Goal: Task Accomplishment & Management: Manage account settings

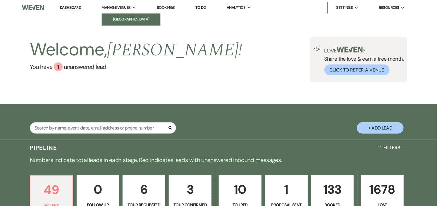
click at [124, 18] on li "[GEOGRAPHIC_DATA]" at bounding box center [131, 19] width 53 height 6
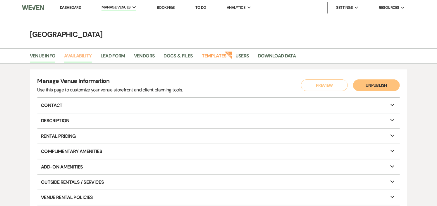
click at [81, 54] on link "Availability" at bounding box center [77, 57] width 27 height 11
select select "2"
select select "2026"
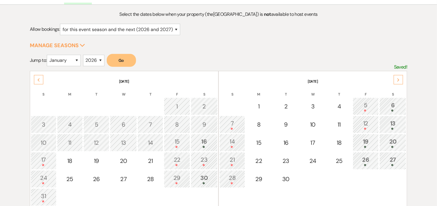
scroll to position [65, 0]
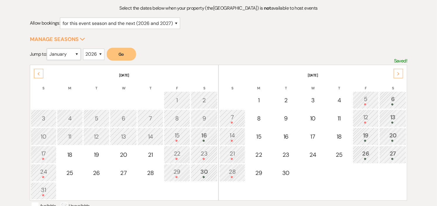
click at [78, 54] on select "January February March April May June July August September October November De…" at bounding box center [64, 54] width 34 height 11
select select "8"
click at [48, 49] on select "January February March April May June July August September October November De…" at bounding box center [64, 54] width 34 height 11
click at [124, 53] on button "Go" at bounding box center [121, 54] width 29 height 13
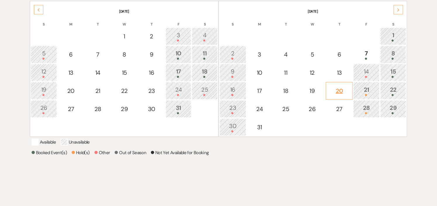
scroll to position [130, 0]
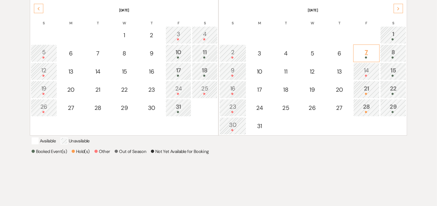
click at [366, 54] on div "7" at bounding box center [367, 53] width 20 height 11
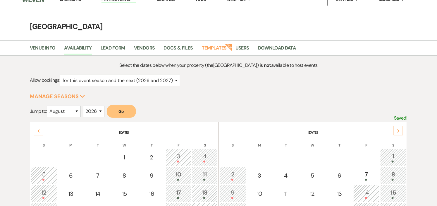
scroll to position [0, 0]
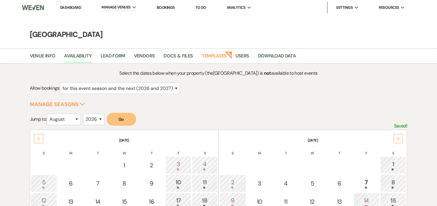
click at [68, 7] on link "Dashboard" at bounding box center [70, 7] width 21 height 5
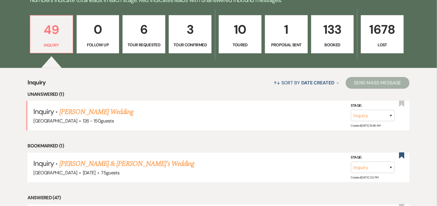
scroll to position [162, 0]
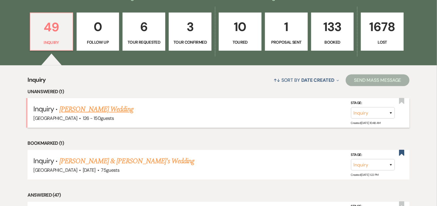
click at [115, 107] on link "[PERSON_NAME] Wedding" at bounding box center [96, 109] width 74 height 11
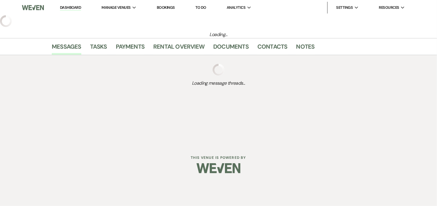
select select "4"
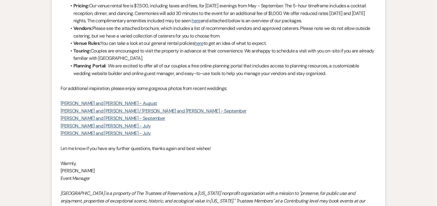
scroll to position [585, 0]
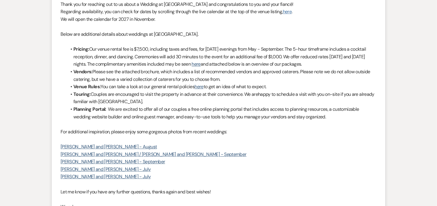
click at [290, 15] on link "here" at bounding box center [287, 11] width 9 height 6
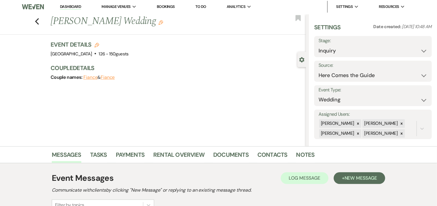
scroll to position [0, 0]
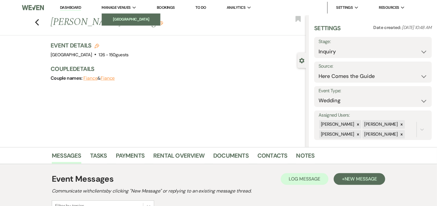
click at [130, 21] on li "[GEOGRAPHIC_DATA]" at bounding box center [131, 19] width 53 height 6
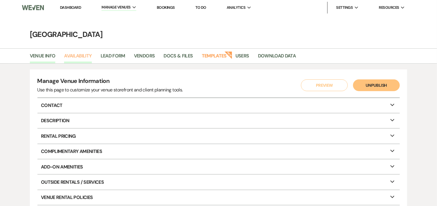
click at [78, 58] on link "Availability" at bounding box center [77, 57] width 27 height 11
select select "2"
select select "2026"
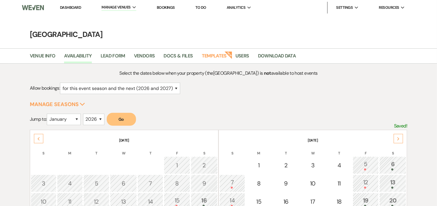
click at [398, 137] on icon "Next" at bounding box center [398, 139] width 3 height 4
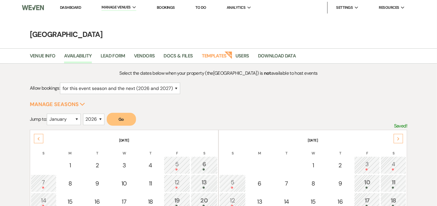
click at [398, 137] on icon "Next" at bounding box center [398, 139] width 3 height 4
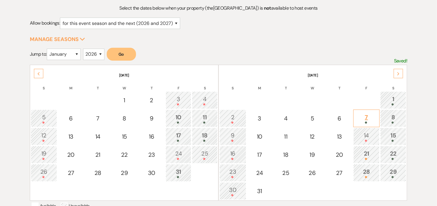
click at [369, 116] on div "7" at bounding box center [367, 118] width 20 height 11
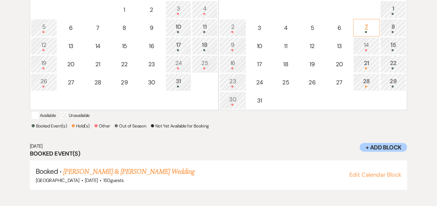
scroll to position [156, 0]
click at [389, 151] on button "+ Add Block" at bounding box center [383, 146] width 47 height 9
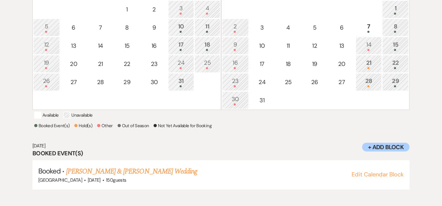
select select "other"
select select "false"
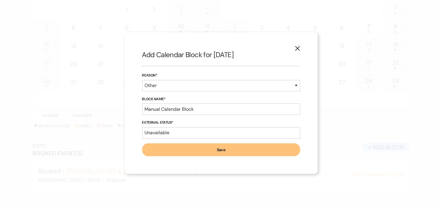
click at [220, 150] on button "Save" at bounding box center [221, 149] width 158 height 13
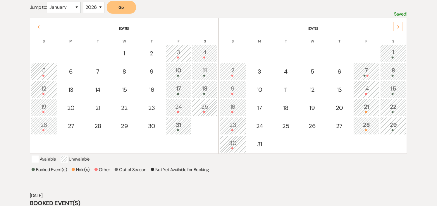
scroll to position [0, 0]
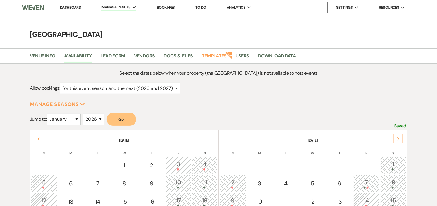
click at [75, 6] on link "Dashboard" at bounding box center [70, 7] width 21 height 5
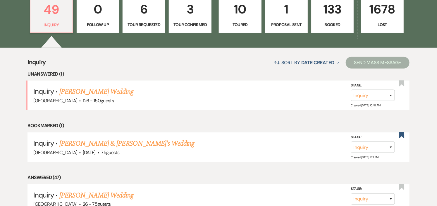
scroll to position [260, 0]
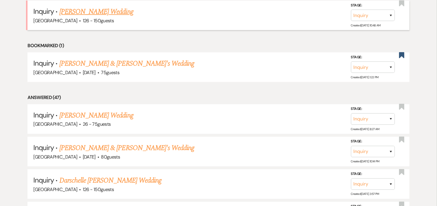
click at [80, 6] on link "[PERSON_NAME] Wedding" at bounding box center [96, 11] width 74 height 11
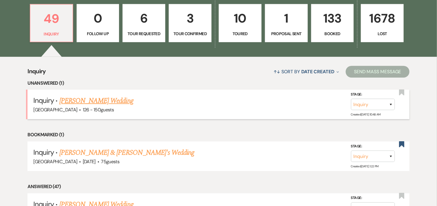
select select "4"
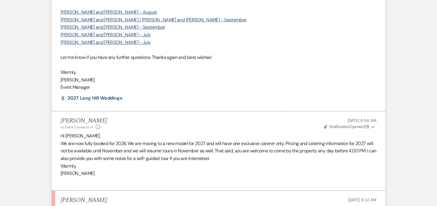
scroll to position [1189, 0]
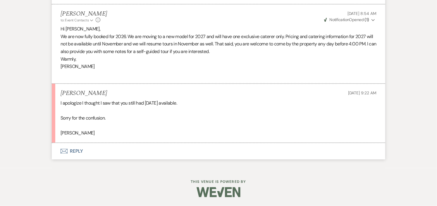
click at [77, 148] on button "Envelope Reply" at bounding box center [218, 151] width 333 height 16
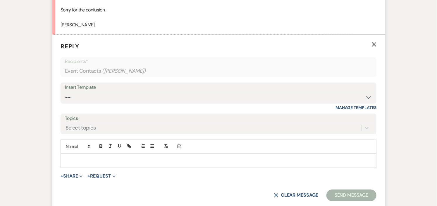
scroll to position [1289, 0]
click at [119, 163] on p at bounding box center [218, 160] width 307 height 6
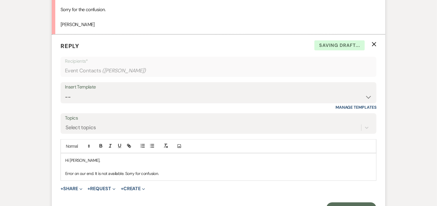
click at [170, 176] on p "Error on our end. It is not available. Sorry for confusion." at bounding box center [218, 173] width 307 height 6
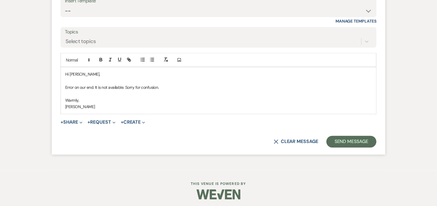
scroll to position [1385, 0]
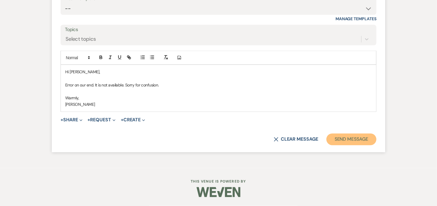
click at [345, 140] on button "Send Message" at bounding box center [351, 139] width 50 height 12
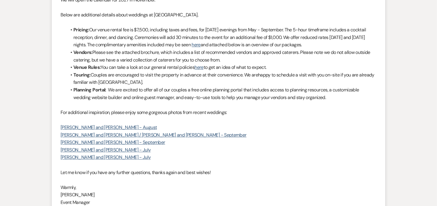
scroll to position [0, 0]
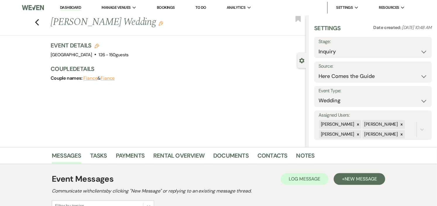
click at [76, 7] on link "Dashboard" at bounding box center [70, 8] width 21 height 6
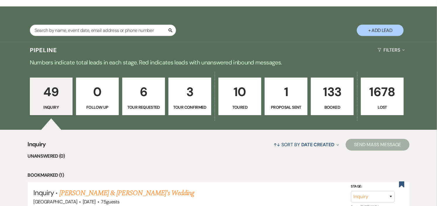
click at [188, 106] on p "Tour Confirmed" at bounding box center [189, 107] width 35 height 6
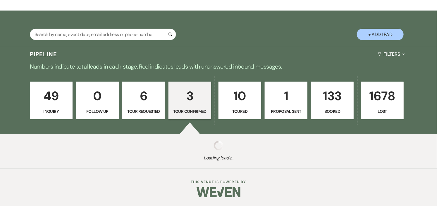
select select "4"
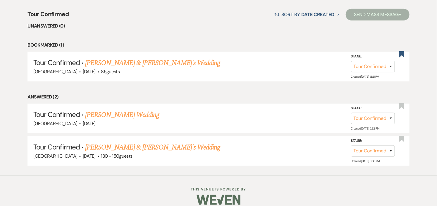
scroll to position [234, 0]
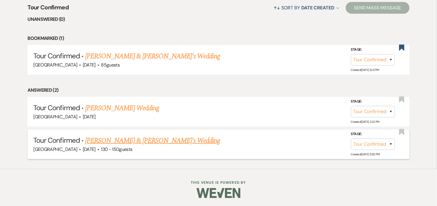
click at [141, 140] on link "Olivia Capotorto & Fiance's Wedding" at bounding box center [152, 140] width 135 height 11
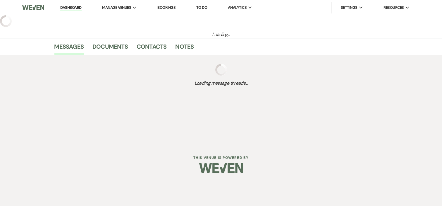
select select "4"
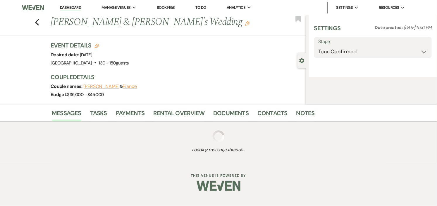
select select "5"
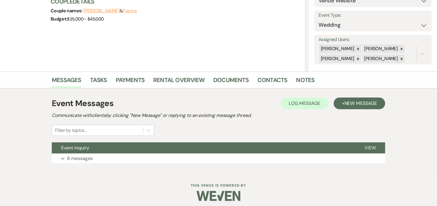
scroll to position [79, 0]
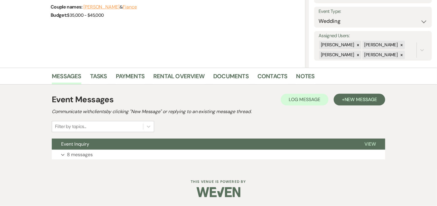
click at [141, 140] on button "Event Inquiry" at bounding box center [203, 143] width 303 height 11
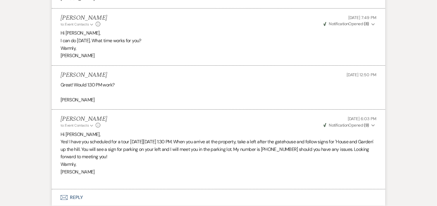
scroll to position [908, 0]
